Goal: Transaction & Acquisition: Download file/media

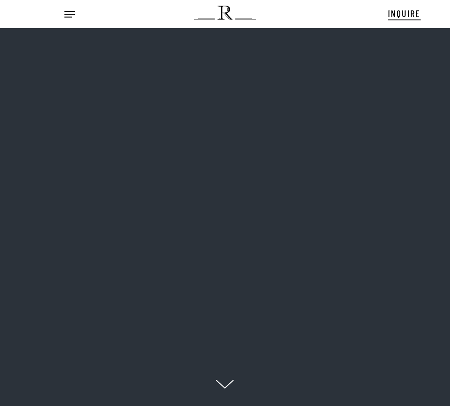
scroll to position [9, 135]
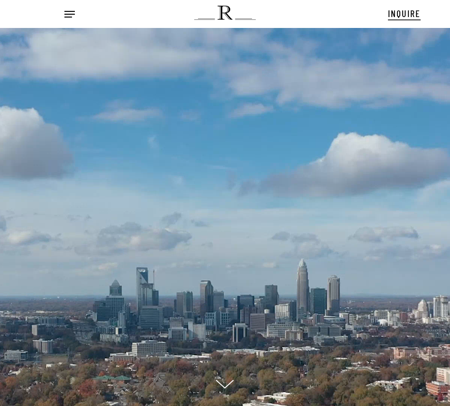
click at [58, 14] on div "Menu INQUIRE Menu" at bounding box center [226, 14] width 402 height 17
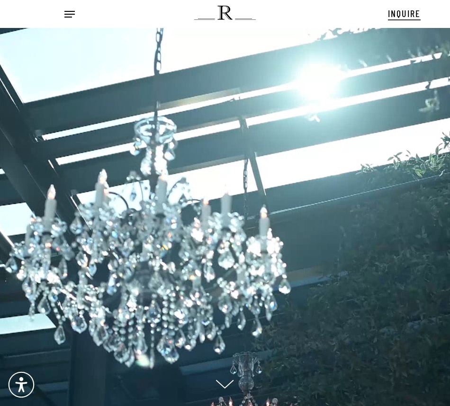
click at [63, 13] on div "Menu INQUIRE Menu" at bounding box center [226, 14] width 402 height 17
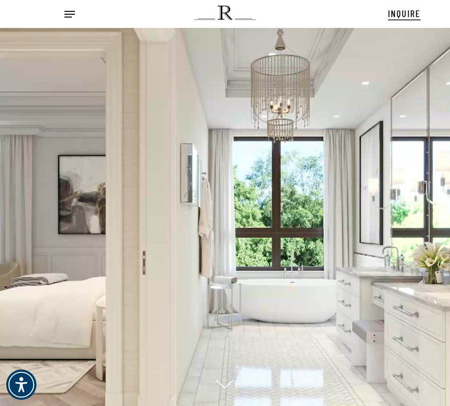
click at [68, 14] on span "Navigation Menu" at bounding box center [69, 13] width 10 height 9
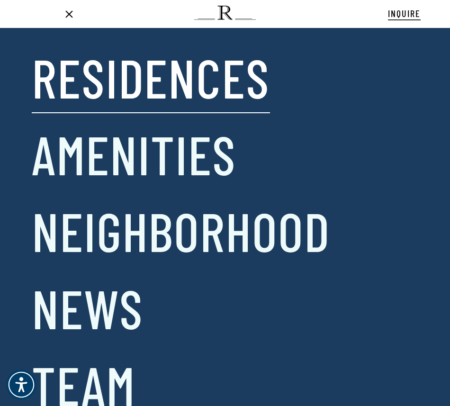
click at [77, 75] on link "Residences" at bounding box center [151, 77] width 238 height 70
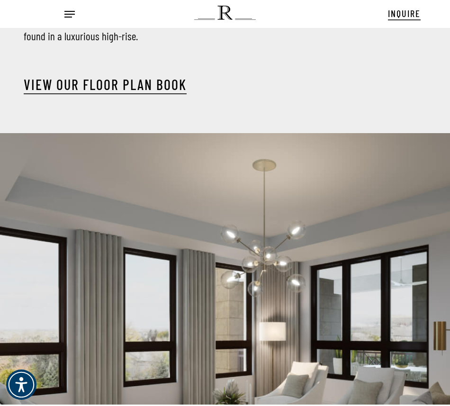
click at [116, 84] on link "View our Floor Plan Book" at bounding box center [105, 84] width 163 height 17
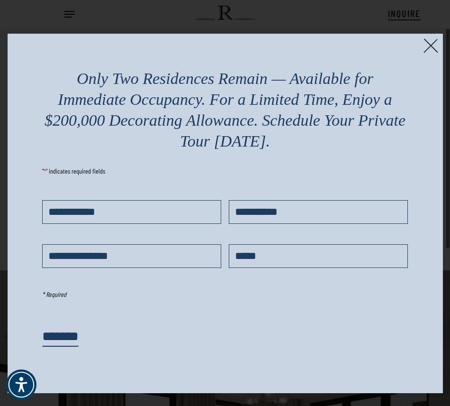
click at [424, 46] on img at bounding box center [431, 45] width 15 height 15
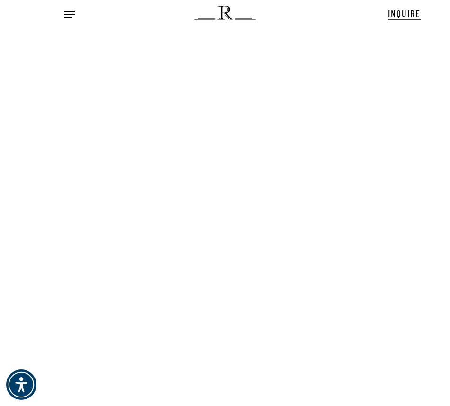
click at [330, 123] on div at bounding box center [225, 217] width 450 height 379
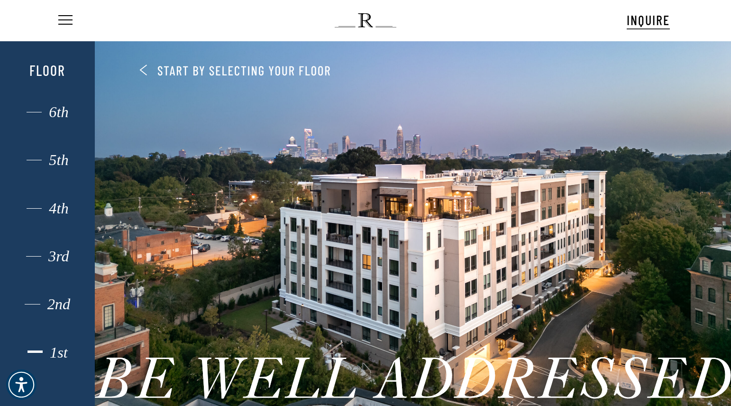
click at [59, 353] on div "1st" at bounding box center [48, 352] width 66 height 12
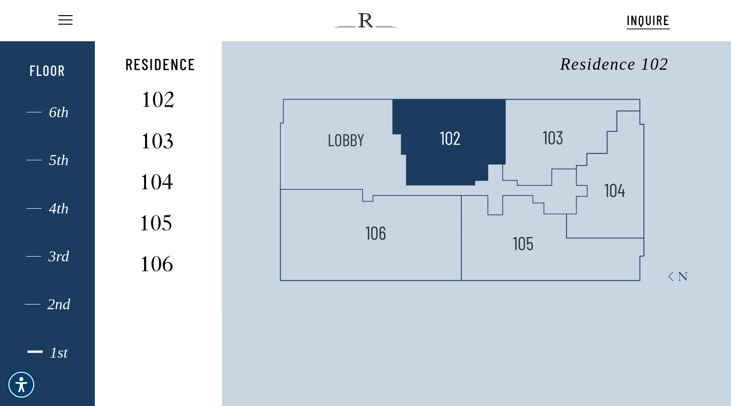
click at [450, 129] on polygon at bounding box center [449, 143] width 112 height 86
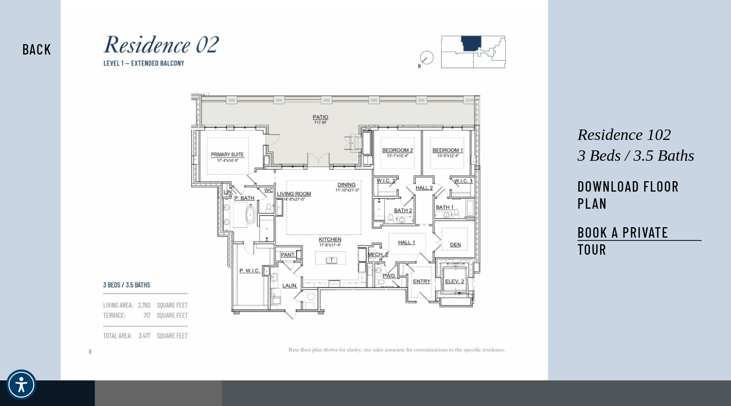
click at [450, 188] on link "DOWNLOAD FLOOR PLAN" at bounding box center [640, 194] width 124 height 34
